Goal: Task Accomplishment & Management: Manage account settings

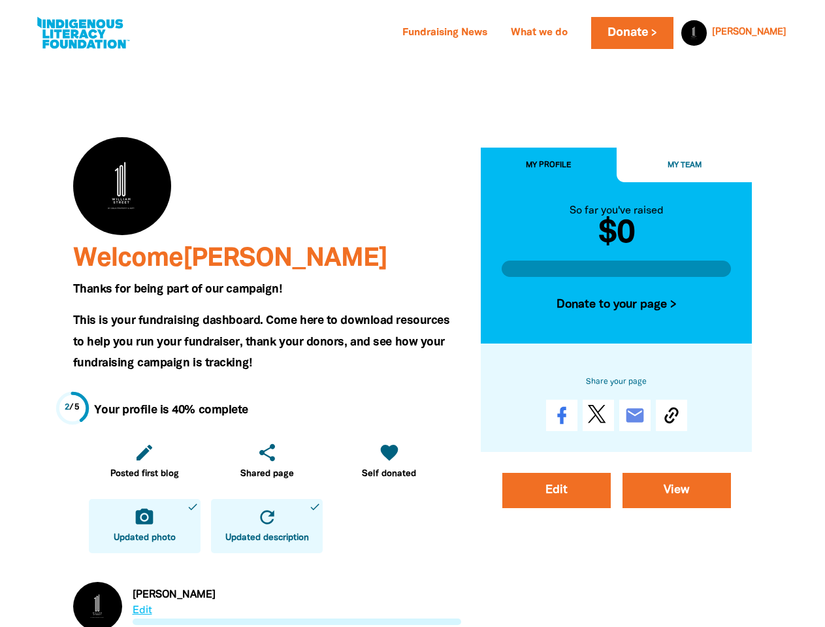
click at [412, 316] on span "This is your fundraising dashboard. Come here to download resources to help you…" at bounding box center [261, 342] width 377 height 53
click at [764, 33] on link "[PERSON_NAME]" at bounding box center [749, 32] width 74 height 9
click at [144, 461] on icon "edit" at bounding box center [144, 452] width 21 height 21
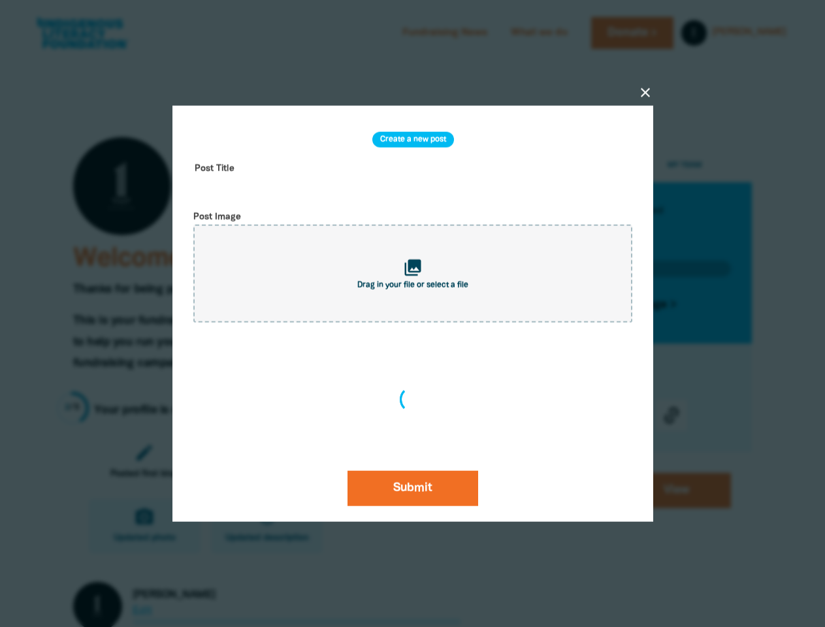
click at [267, 461] on div "close Create a new post Post Title Post Image collections Drag in your file or …" at bounding box center [413, 314] width 523 height 542
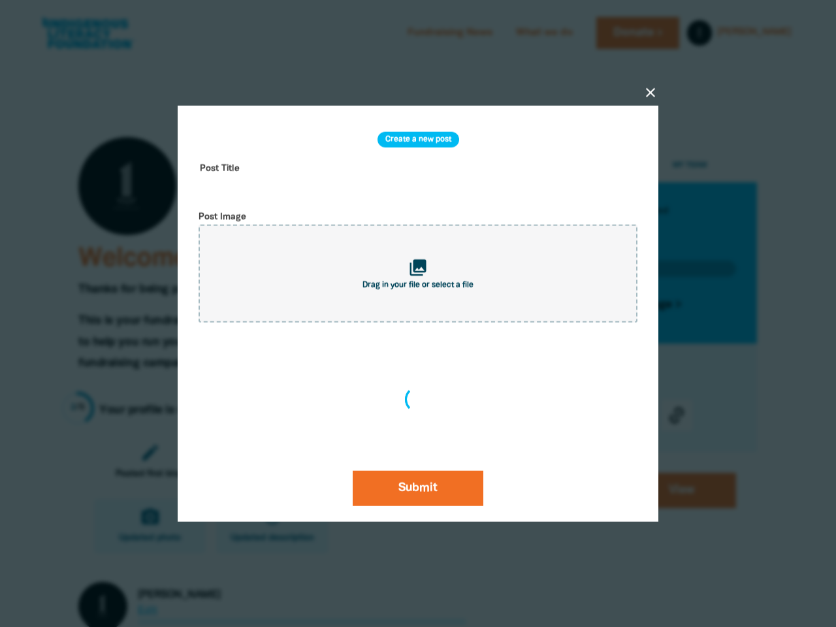
click at [389, 461] on div "Create a new post Post Title Post Image collections Drag in your file or select…" at bounding box center [418, 314] width 450 height 385
click at [144, 526] on div at bounding box center [418, 313] width 836 height 627
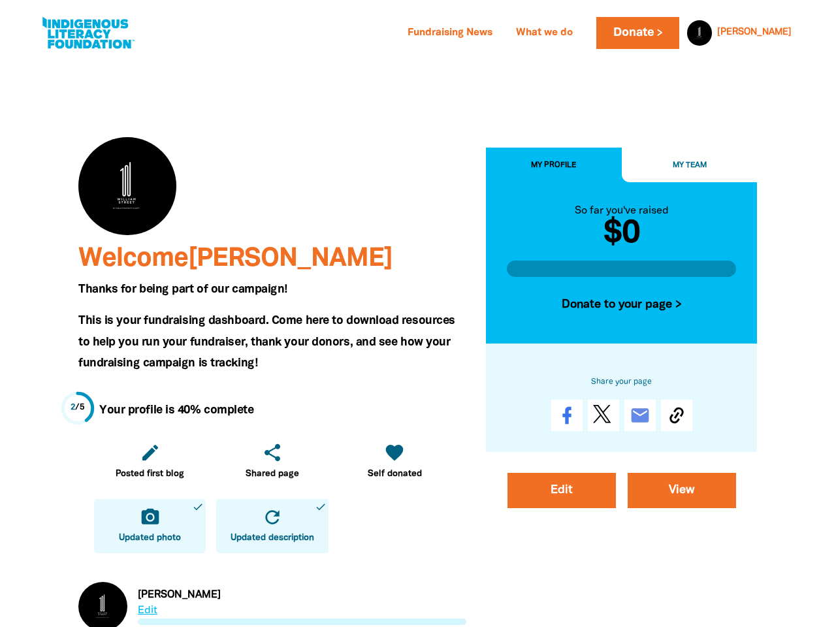
click at [267, 526] on icon "refresh" at bounding box center [272, 517] width 21 height 21
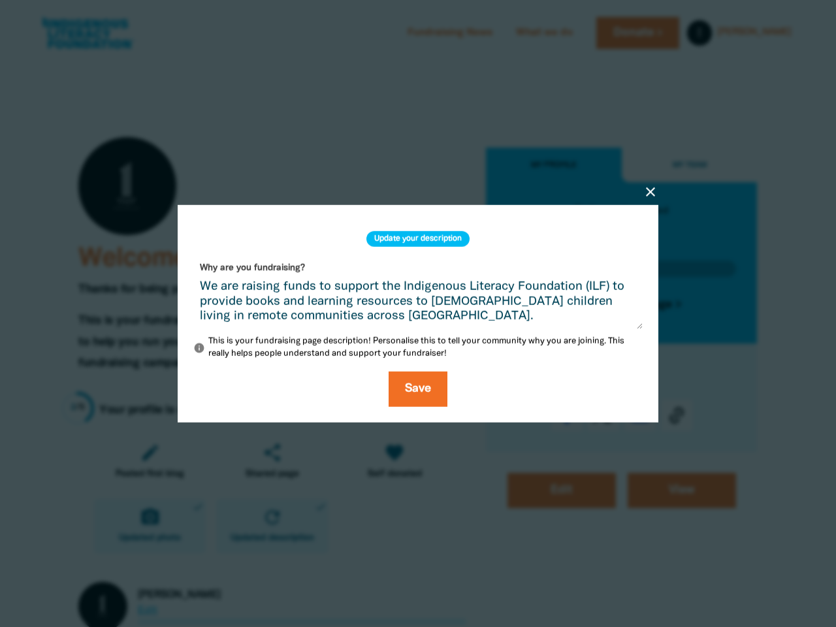
click at [549, 165] on div "close Update your description Why are you fundraising? We are raising funds to …" at bounding box center [418, 313] width 523 height 343
click at [685, 165] on div at bounding box center [418, 313] width 836 height 627
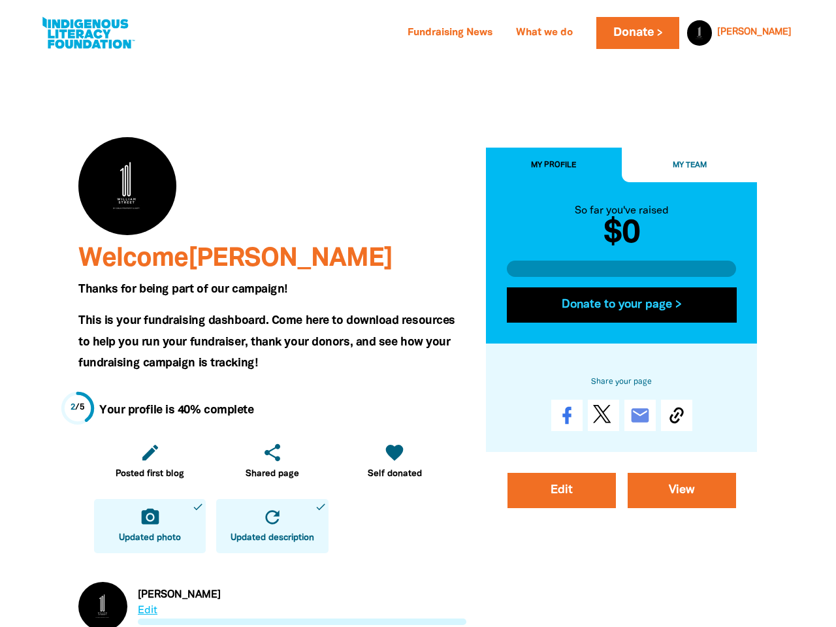
click at [617, 305] on button "Donate to your page >" at bounding box center [622, 305] width 230 height 35
